Goal: Task Accomplishment & Management: Complete application form

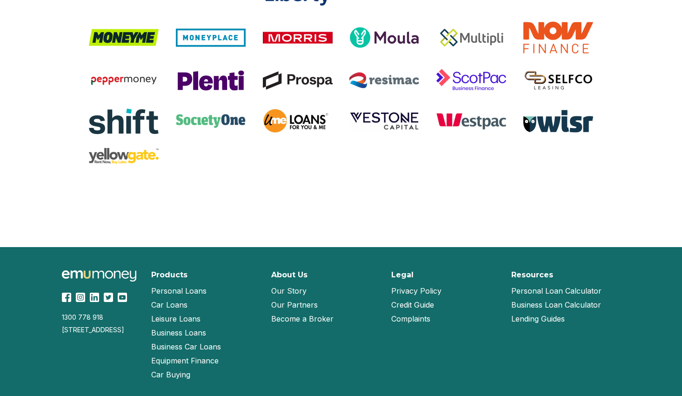
scroll to position [1954, 0]
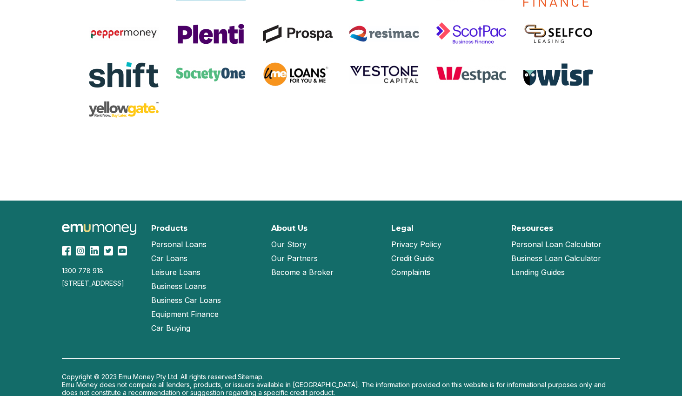
click at [298, 249] on link "Our Story" at bounding box center [288, 244] width 35 height 14
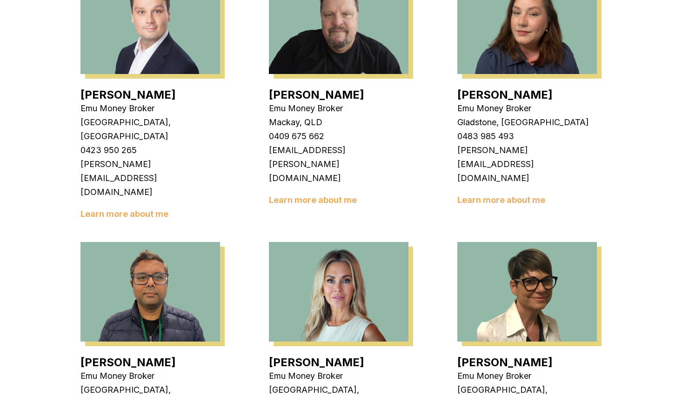
scroll to position [1024, 0]
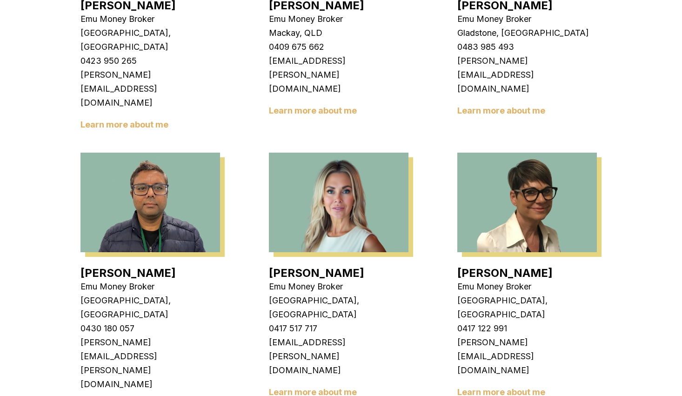
click at [314, 387] on link "Learn more about me" at bounding box center [313, 392] width 88 height 10
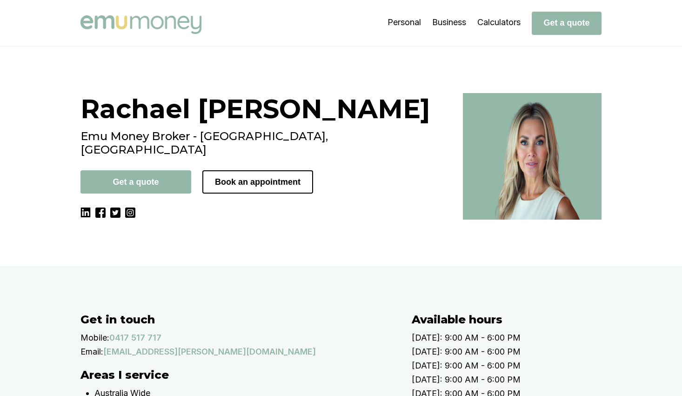
click at [202, 220] on div "Rachael Connors Emu Money Broker - Brisbane, QLD Get a quote Book an appointment" at bounding box center [265, 156] width 371 height 127
click at [174, 220] on div "Rachael Connors Emu Money Broker - Brisbane, QLD Get a quote Book an appointment" at bounding box center [265, 156] width 371 height 127
click at [142, 22] on img at bounding box center [140, 24] width 121 height 19
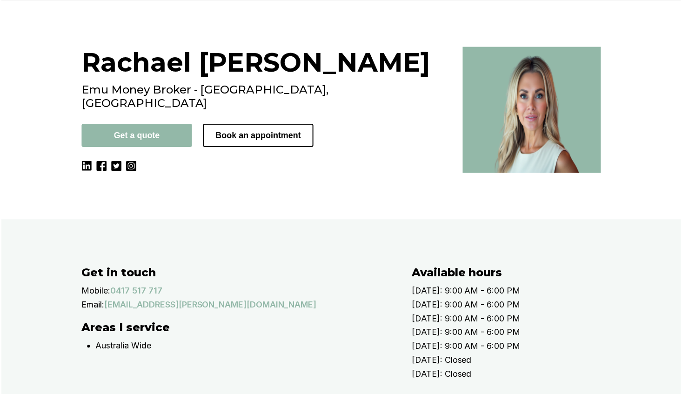
scroll to position [47, 0]
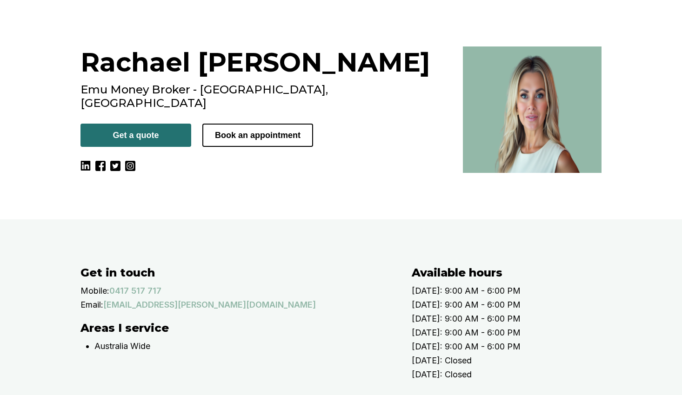
click at [134, 127] on button "Get a quote" at bounding box center [135, 135] width 111 height 23
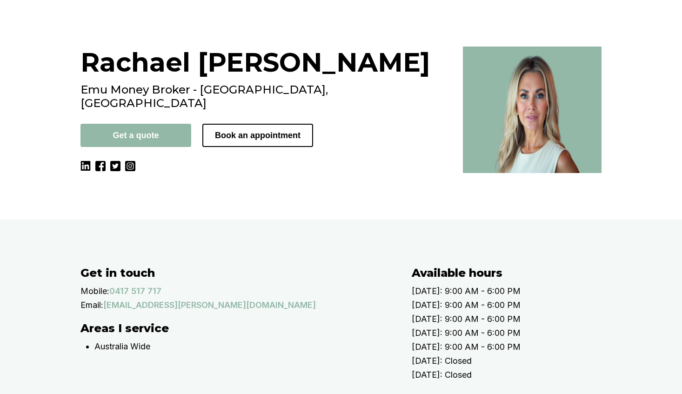
click at [113, 220] on div "[PERSON_NAME] Emu Money Broker - [GEOGRAPHIC_DATA], [GEOGRAPHIC_DATA] Get a quo…" at bounding box center [341, 110] width 682 height 220
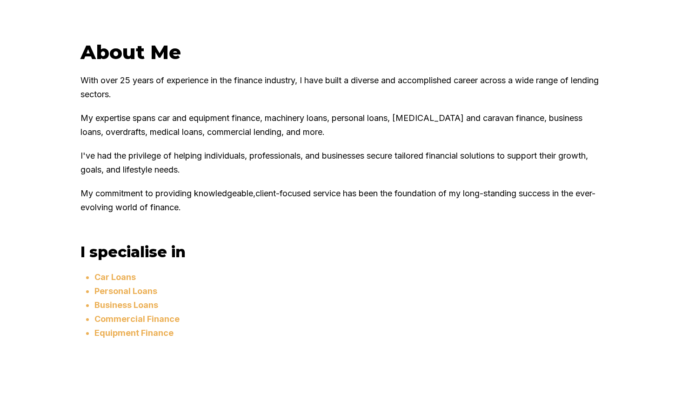
scroll to position [605, 0]
